Goal: Navigation & Orientation: Find specific page/section

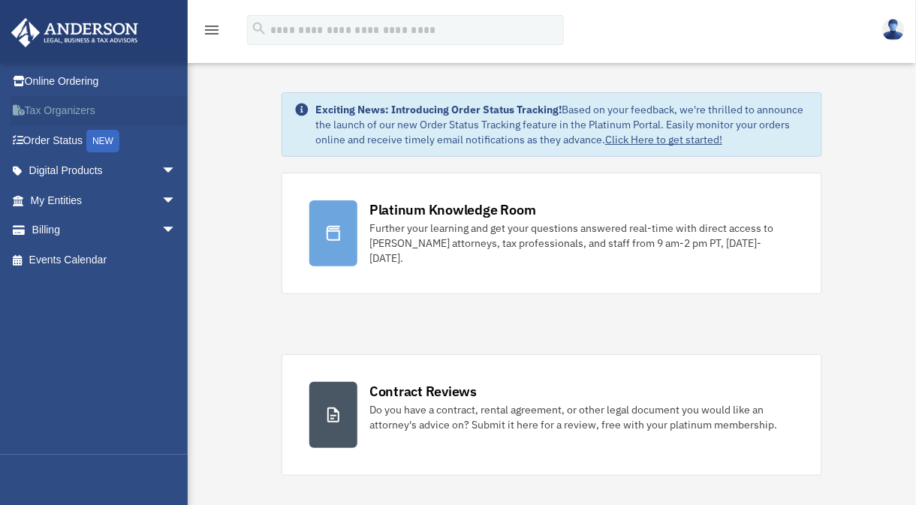
click at [61, 111] on link "Tax Organizers" at bounding box center [105, 111] width 188 height 30
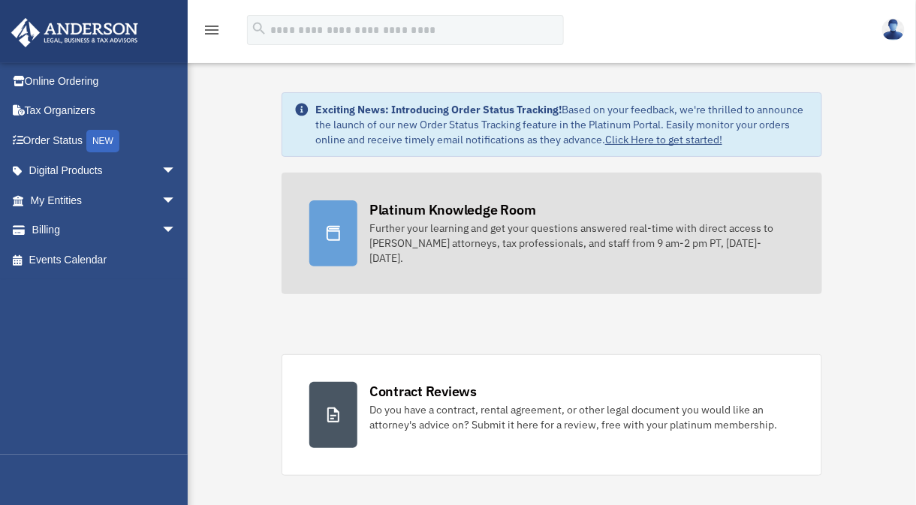
click at [453, 203] on div "Platinum Knowledge Room" at bounding box center [452, 209] width 167 height 19
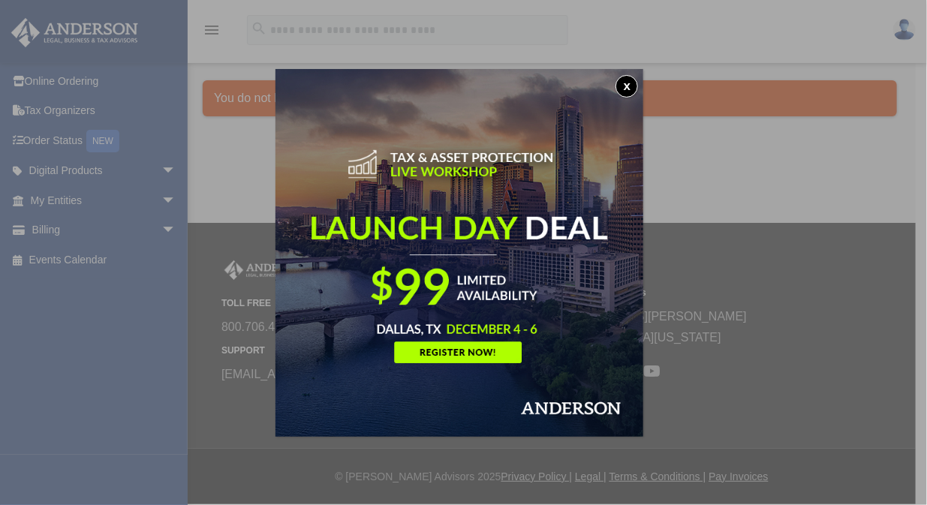
click at [628, 88] on button "x" at bounding box center [627, 86] width 23 height 23
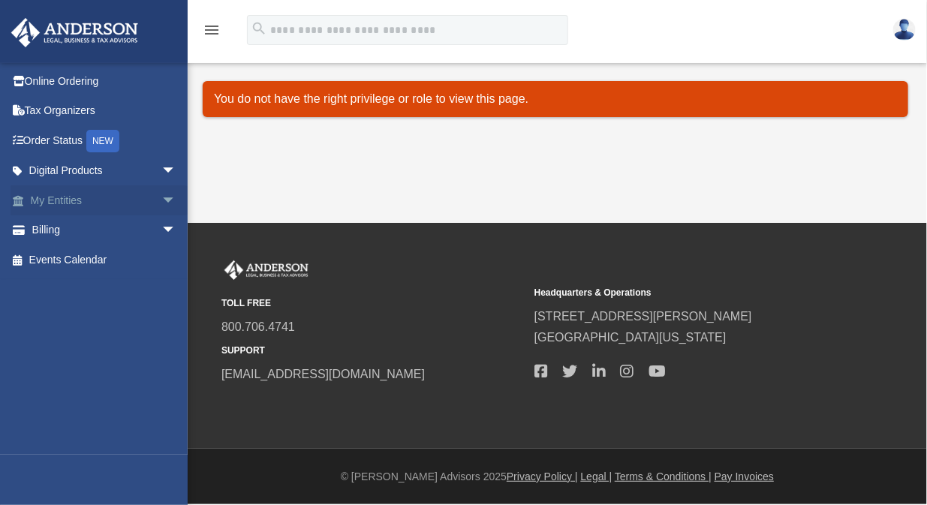
click at [53, 196] on link "My Entities arrow_drop_down" at bounding box center [105, 200] width 188 height 30
click at [161, 198] on span "arrow_drop_down" at bounding box center [176, 200] width 30 height 31
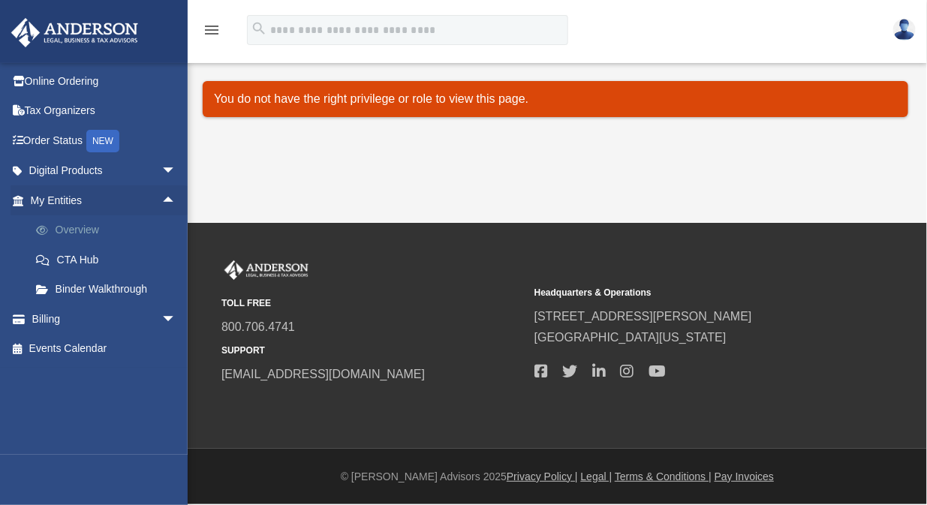
click at [83, 226] on link "Overview" at bounding box center [110, 230] width 178 height 30
